Goal: Task Accomplishment & Management: Manage account settings

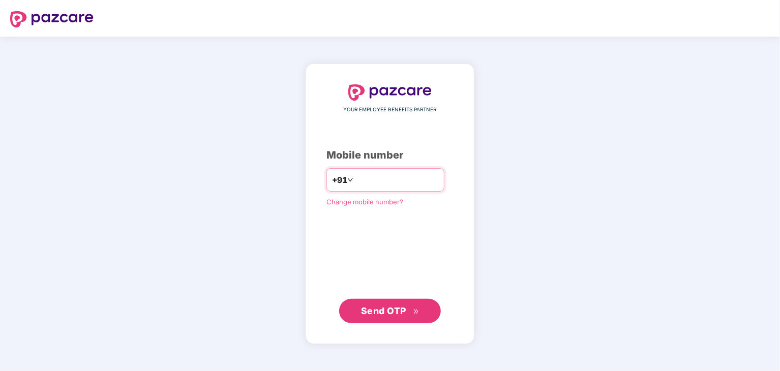
type input "**********"
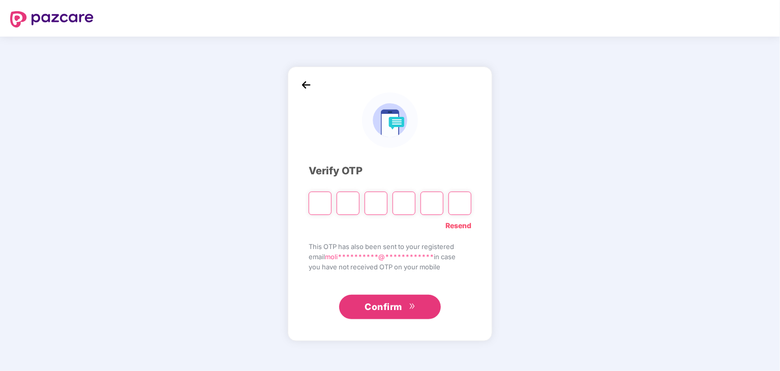
type input "*"
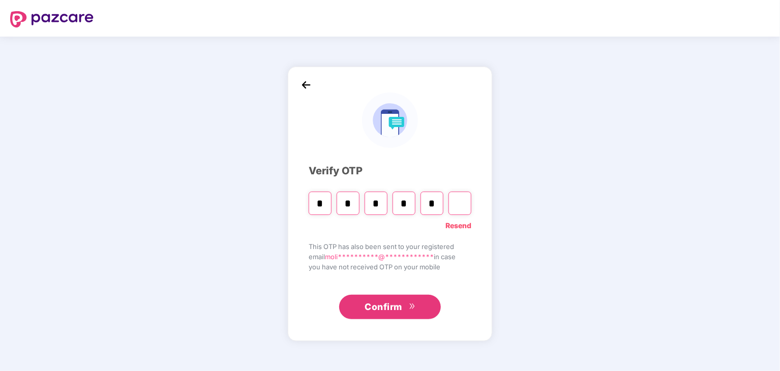
type input "*"
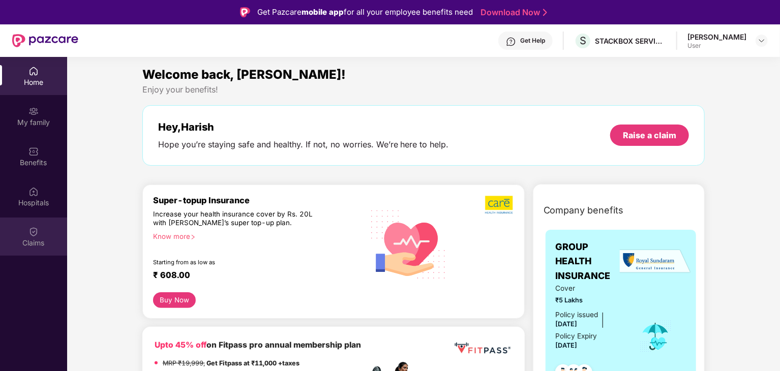
click at [23, 244] on div "Claims" at bounding box center [33, 243] width 67 height 10
